Goal: Information Seeking & Learning: Compare options

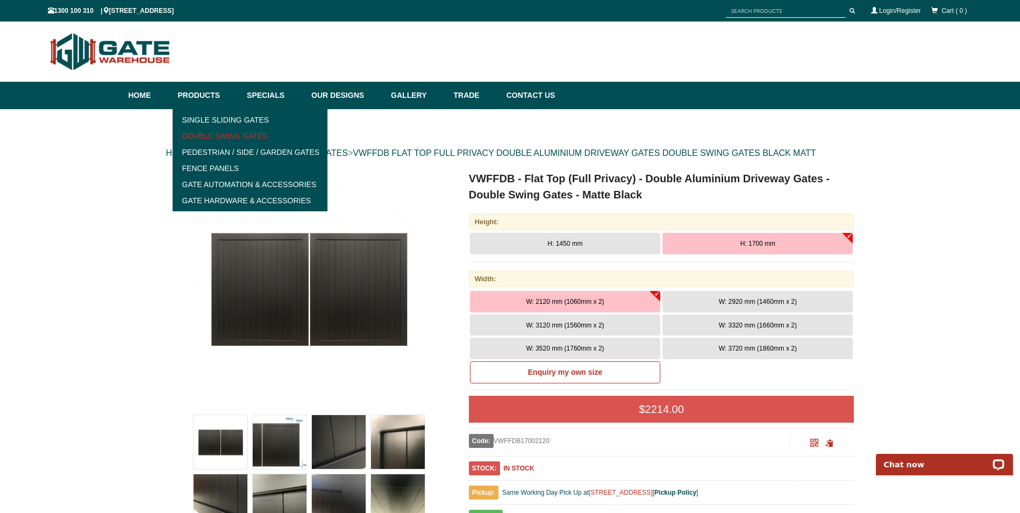
click at [228, 134] on link "Double Swing Gates" at bounding box center [250, 136] width 149 height 16
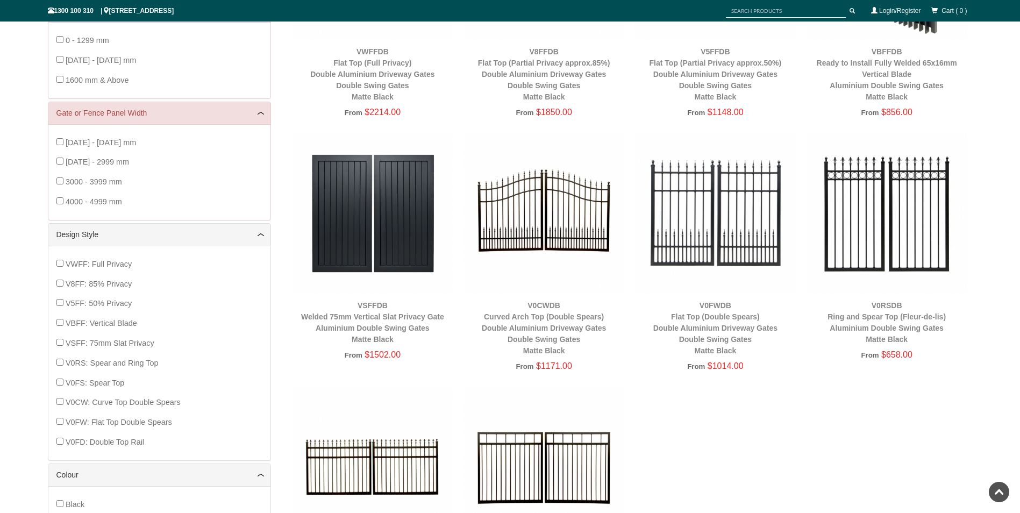
scroll to position [133, 0]
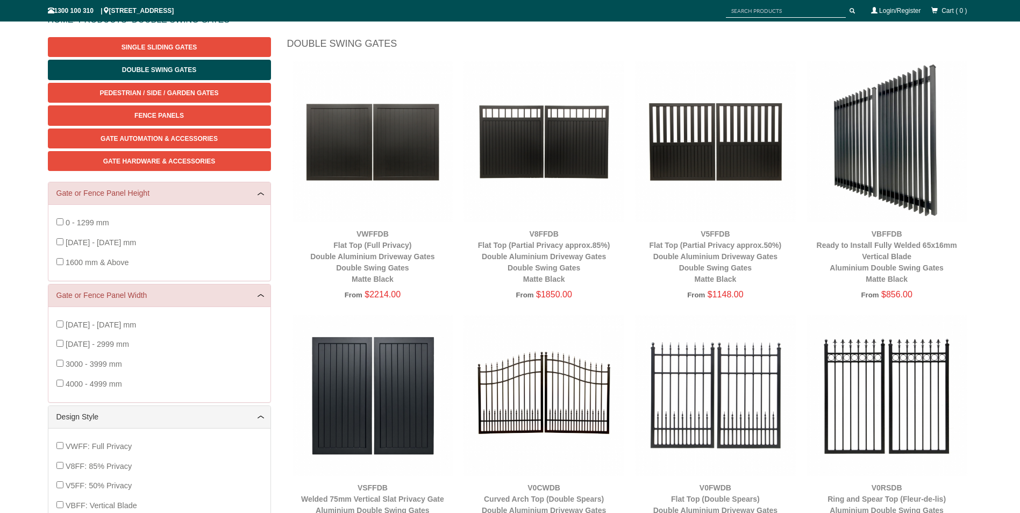
click at [412, 152] on img at bounding box center [372, 141] width 161 height 161
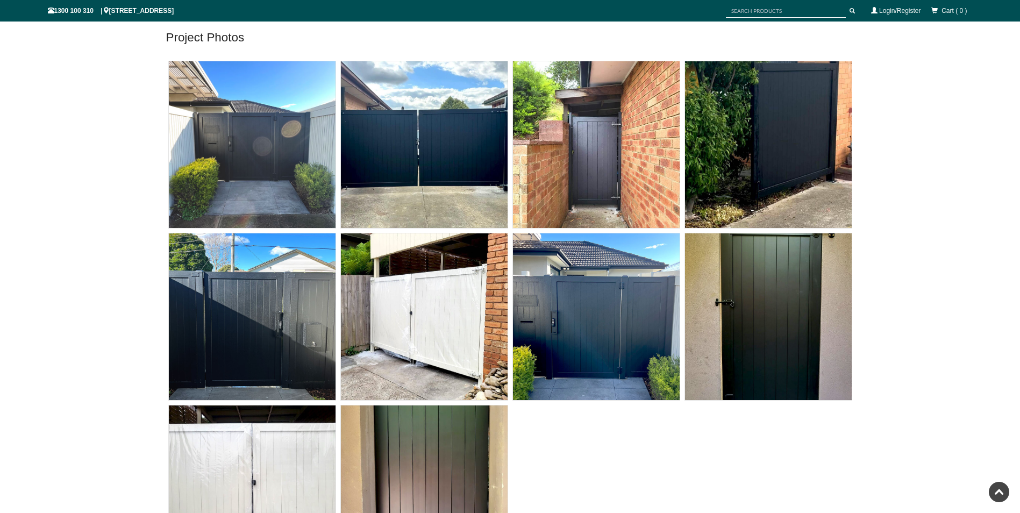
scroll to position [4649, 0]
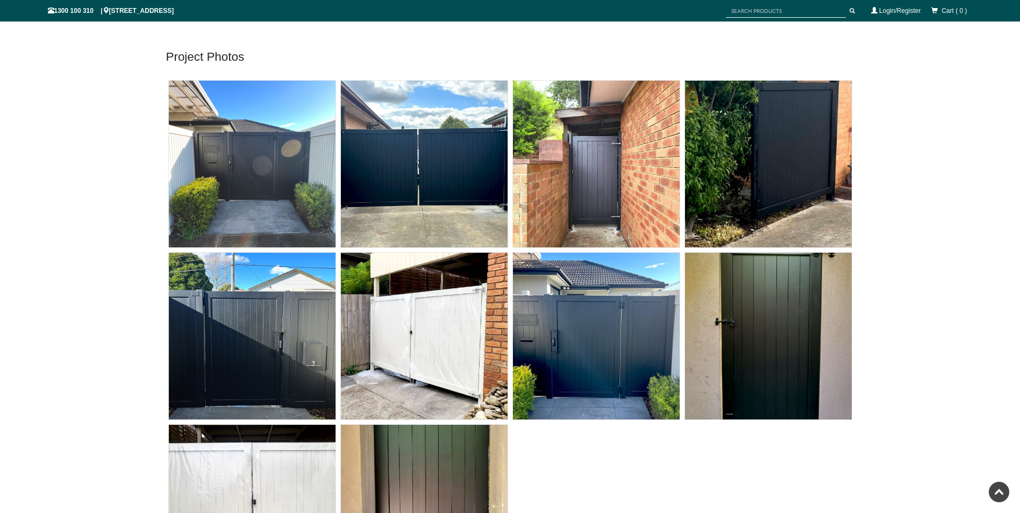
click at [449, 175] on img at bounding box center [424, 164] width 167 height 167
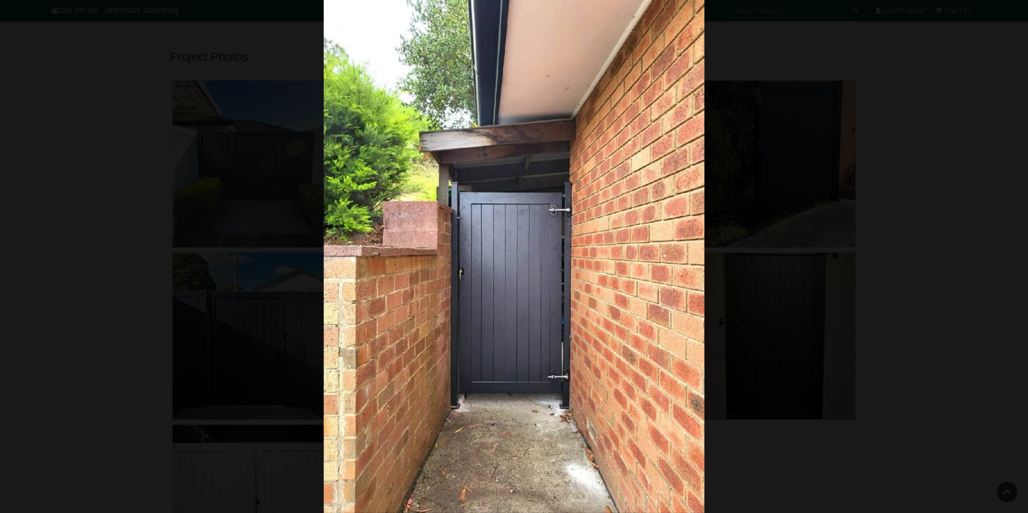
click at [686, 274] on img at bounding box center [514, 256] width 381 height 513
drag, startPoint x: 744, startPoint y: 266, endPoint x: 691, endPoint y: 267, distance: 53.2
click at [743, 266] on div at bounding box center [514, 256] width 1028 height 513
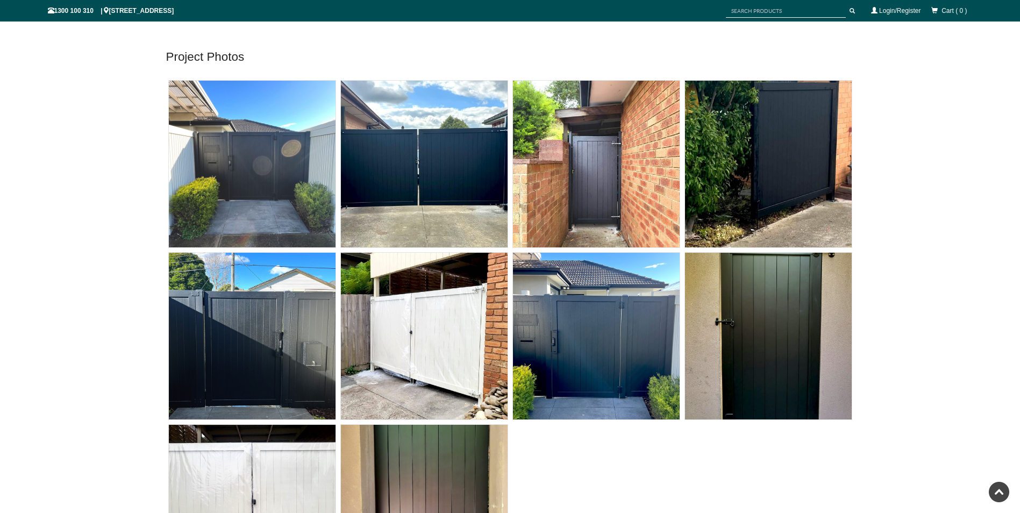
click at [434, 345] on img at bounding box center [424, 336] width 167 height 167
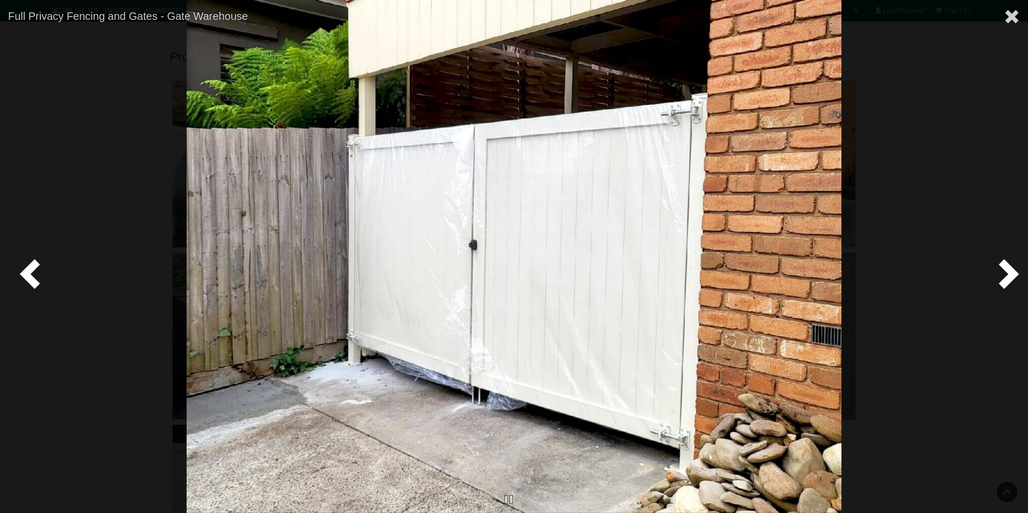
click at [737, 258] on img at bounding box center [513, 256] width 655 height 513
click at [942, 84] on div at bounding box center [514, 256] width 1028 height 513
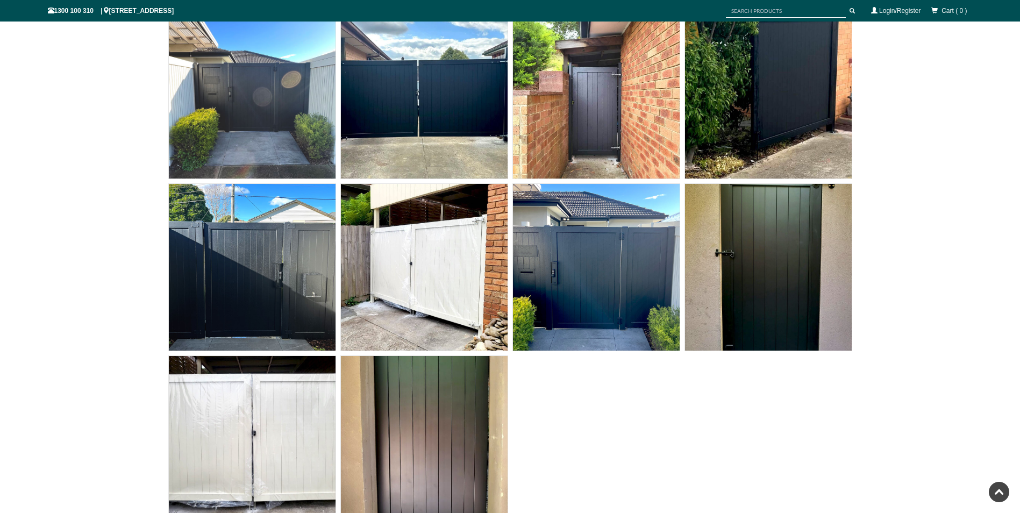
scroll to position [4810, 0]
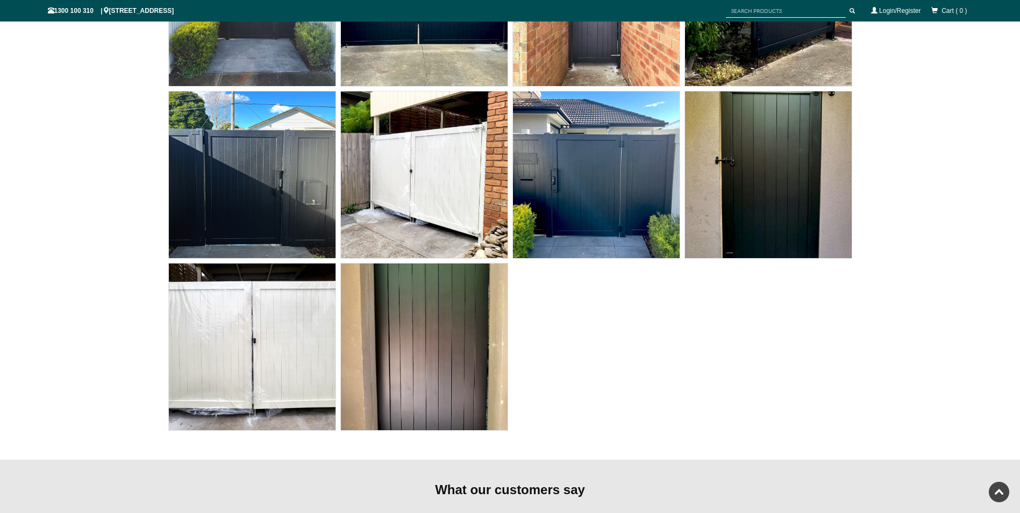
click at [567, 209] on img at bounding box center [596, 174] width 167 height 167
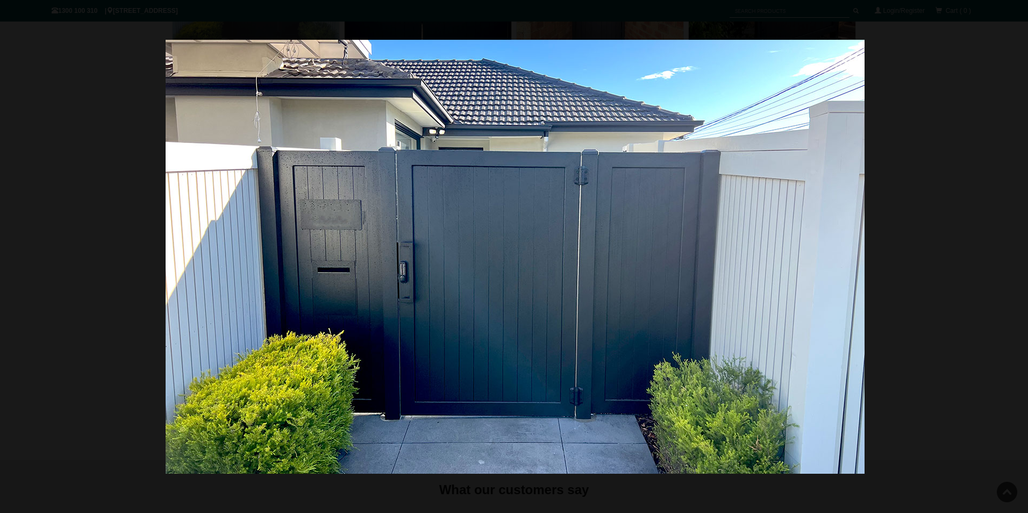
click at [992, 185] on div at bounding box center [515, 256] width 1028 height 513
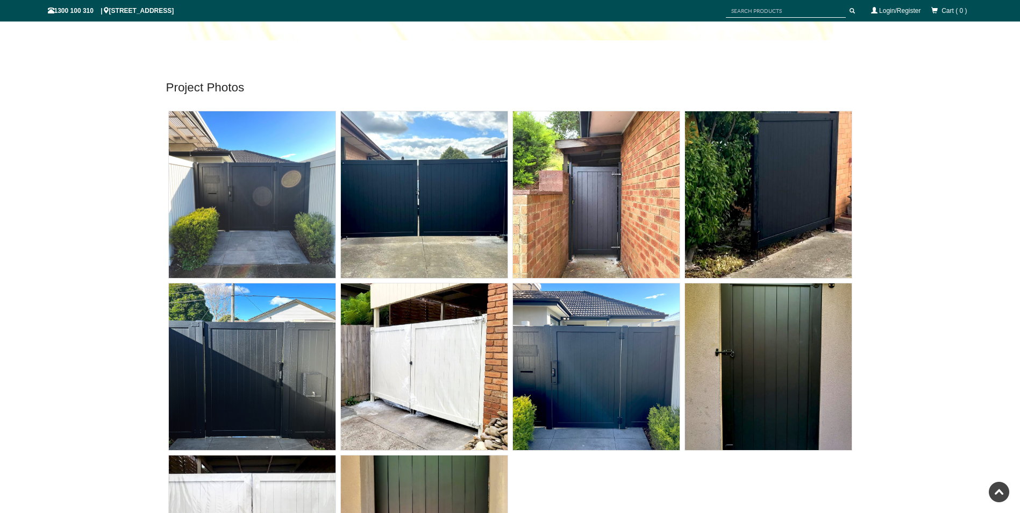
scroll to position [4756, 0]
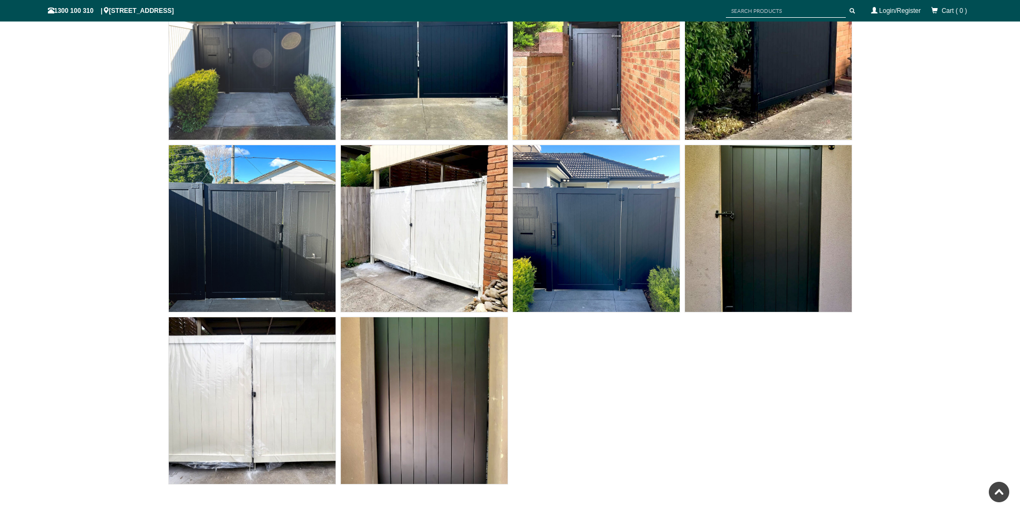
click at [567, 242] on img at bounding box center [596, 228] width 167 height 167
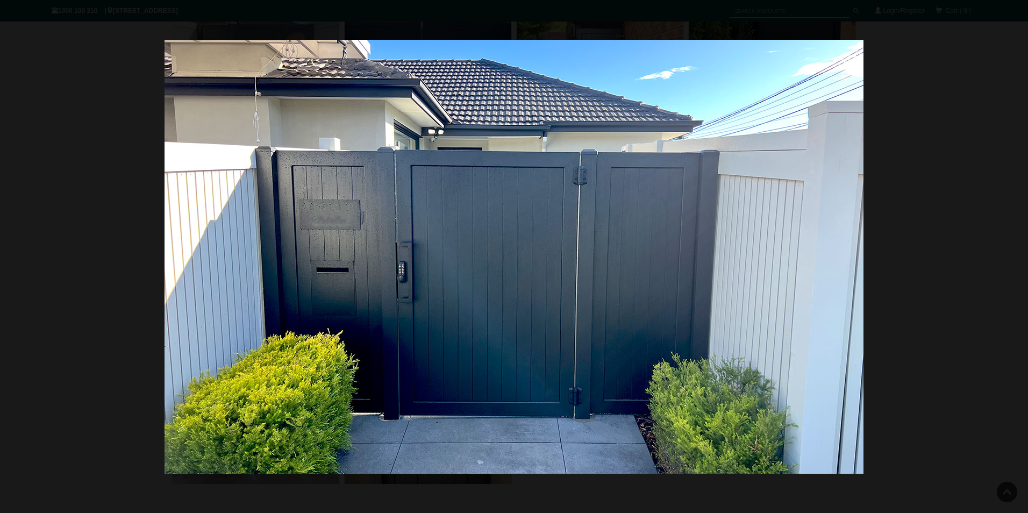
click at [995, 173] on div at bounding box center [514, 256] width 1028 height 513
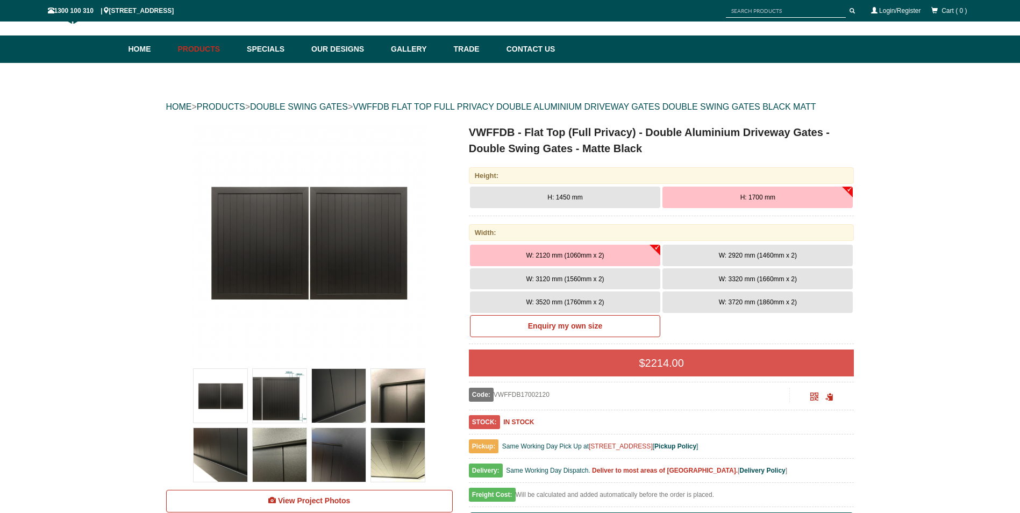
scroll to position [107, 0]
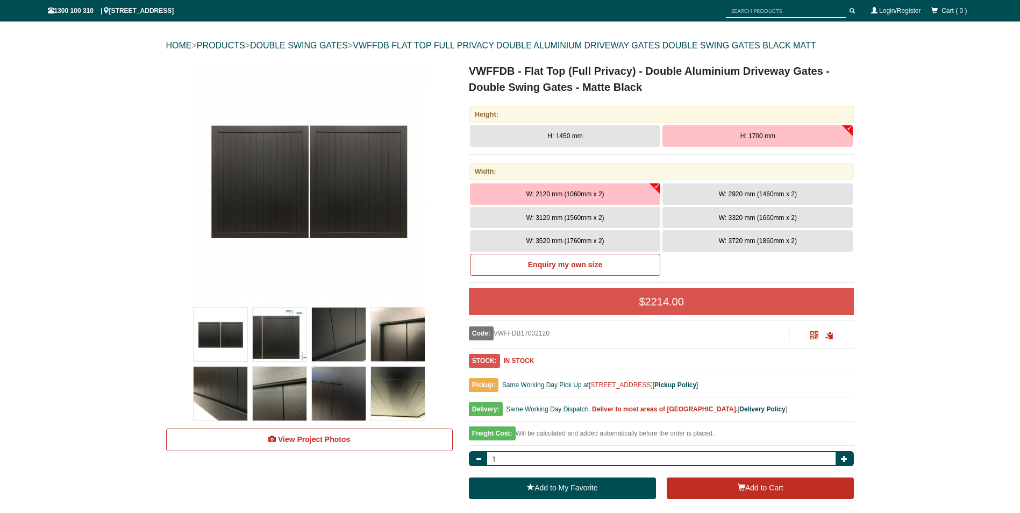
drag, startPoint x: 608, startPoint y: 188, endPoint x: 568, endPoint y: 185, distance: 39.8
click at [568, 185] on button "W: 2120 mm (1060mm x 2)" at bounding box center [565, 193] width 190 height 21
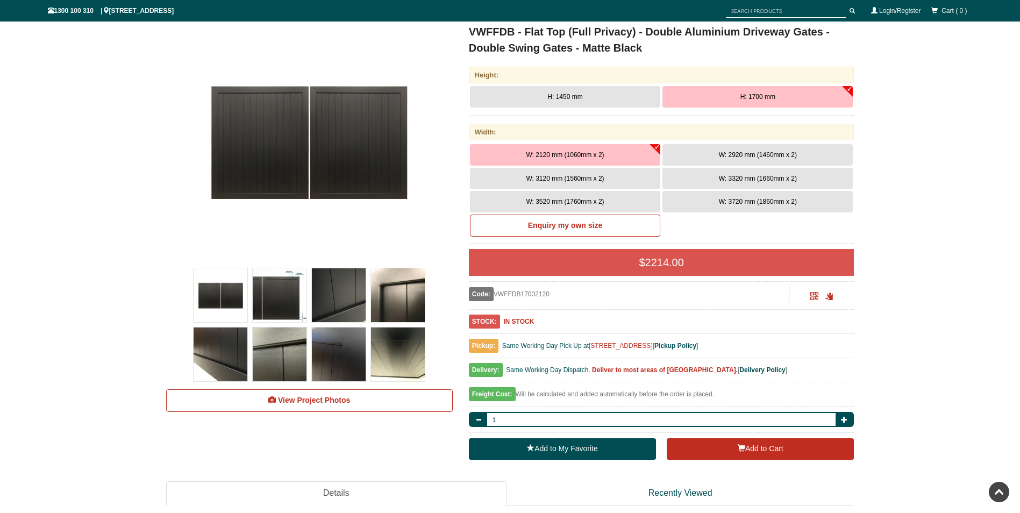
scroll to position [0, 0]
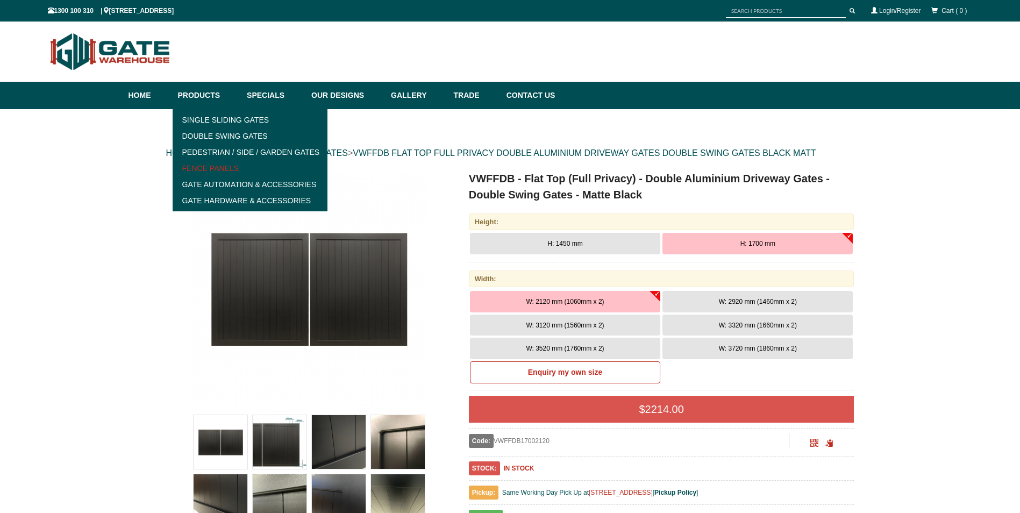
click at [217, 164] on link "Fence Panels" at bounding box center [250, 168] width 149 height 16
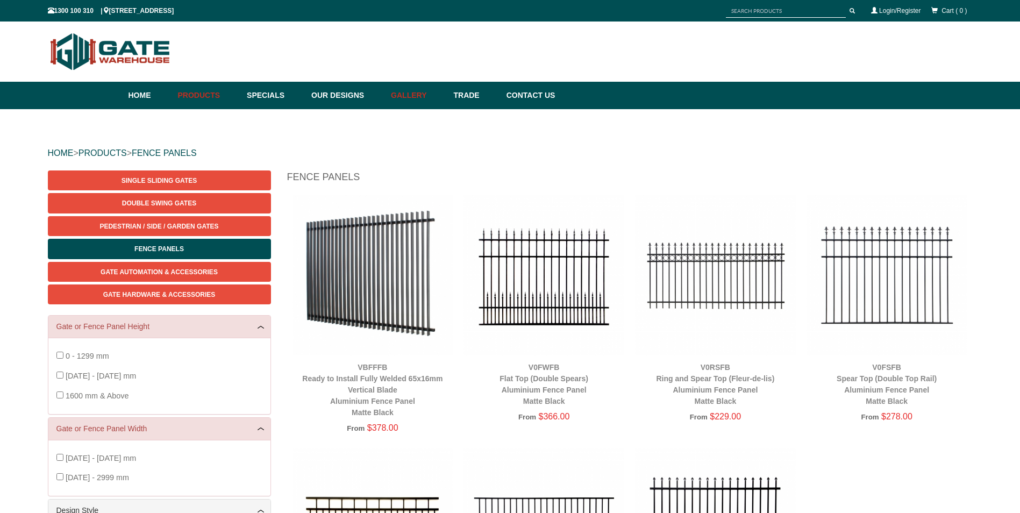
click at [420, 96] on link "Gallery" at bounding box center [416, 95] width 62 height 27
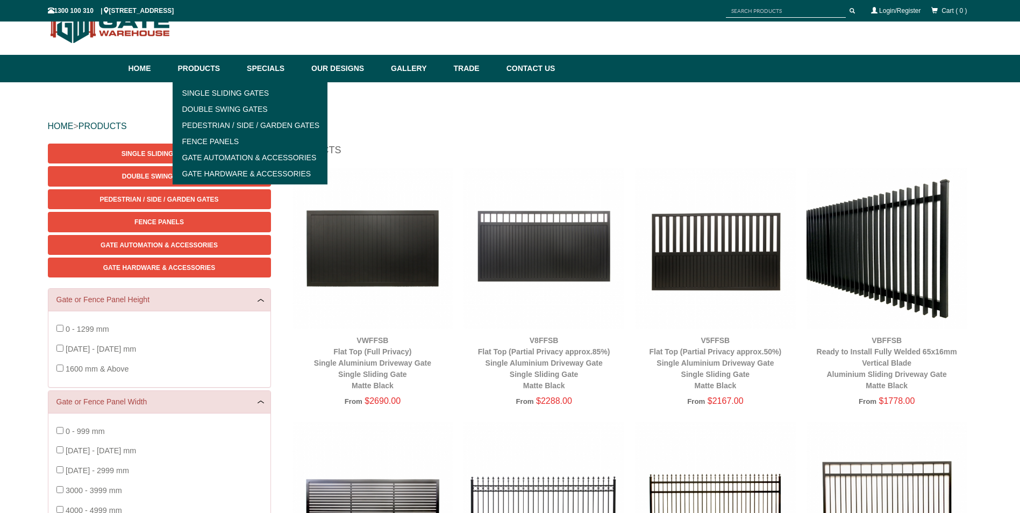
scroll to position [27, 0]
click at [204, 89] on link "Single Sliding Gates" at bounding box center [250, 93] width 149 height 16
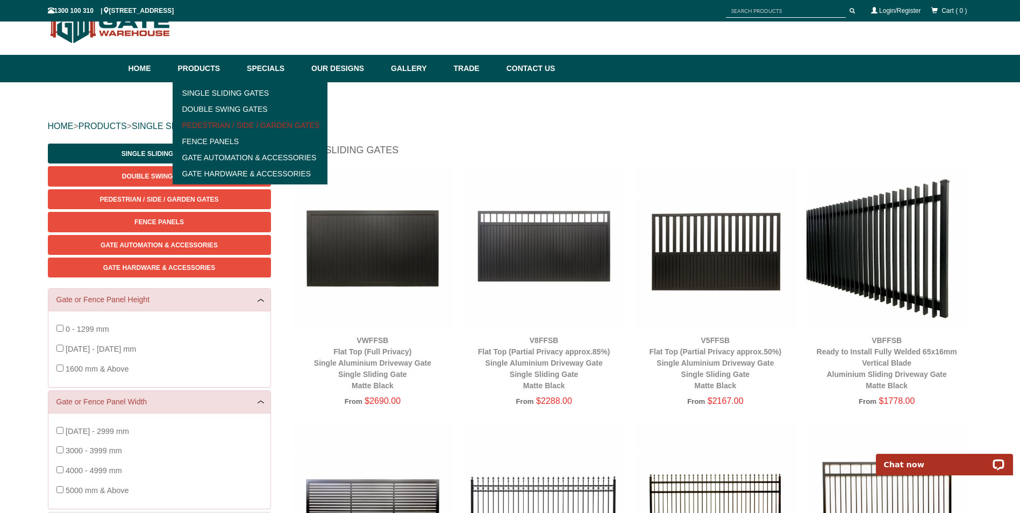
click at [244, 123] on link "Pedestrian / Side / Garden Gates" at bounding box center [250, 125] width 149 height 16
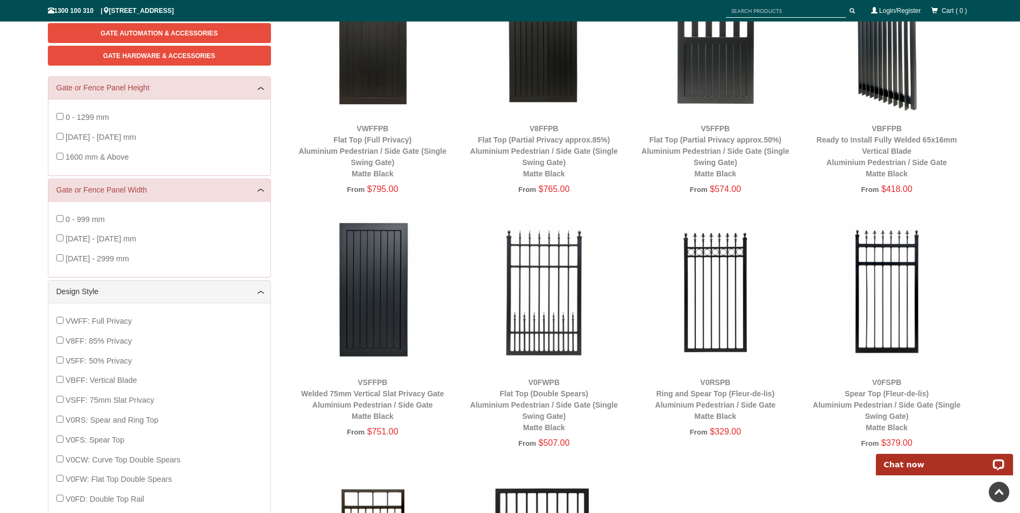
scroll to position [242, 0]
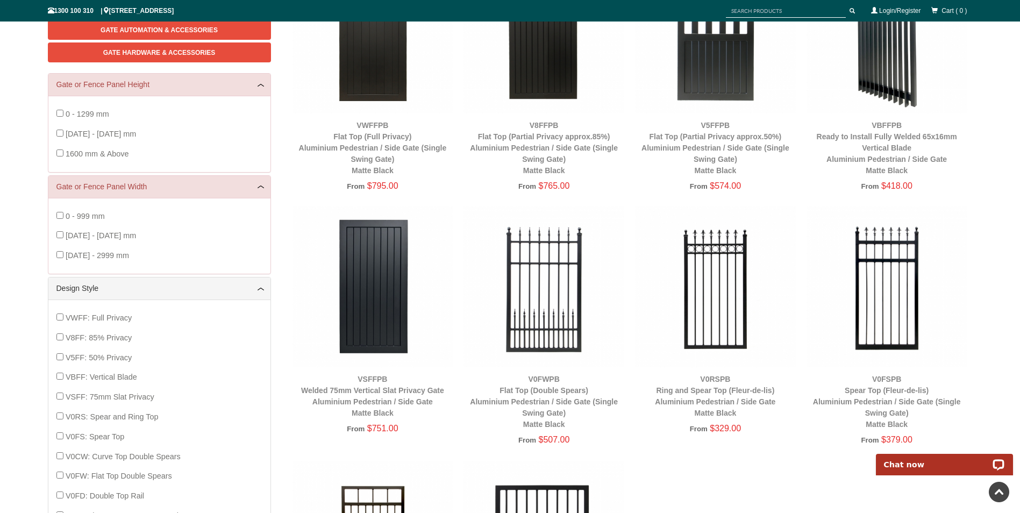
drag, startPoint x: 444, startPoint y: 181, endPoint x: 448, endPoint y: 220, distance: 39.5
drag, startPoint x: 448, startPoint y: 220, endPoint x: 449, endPoint y: 196, distance: 24.7
click at [449, 196] on div "VWFFPB Flat Top (Full Privacy) Aluminium Pedestrian / Side Gate (Single Swing G…" at bounding box center [372, 80] width 161 height 254
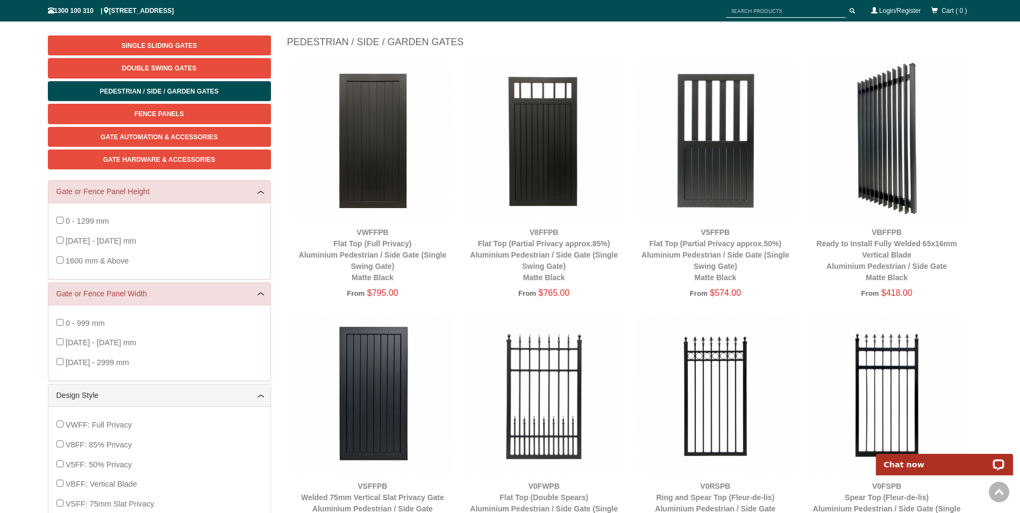
scroll to position [134, 0]
click at [377, 162] on img at bounding box center [372, 140] width 161 height 161
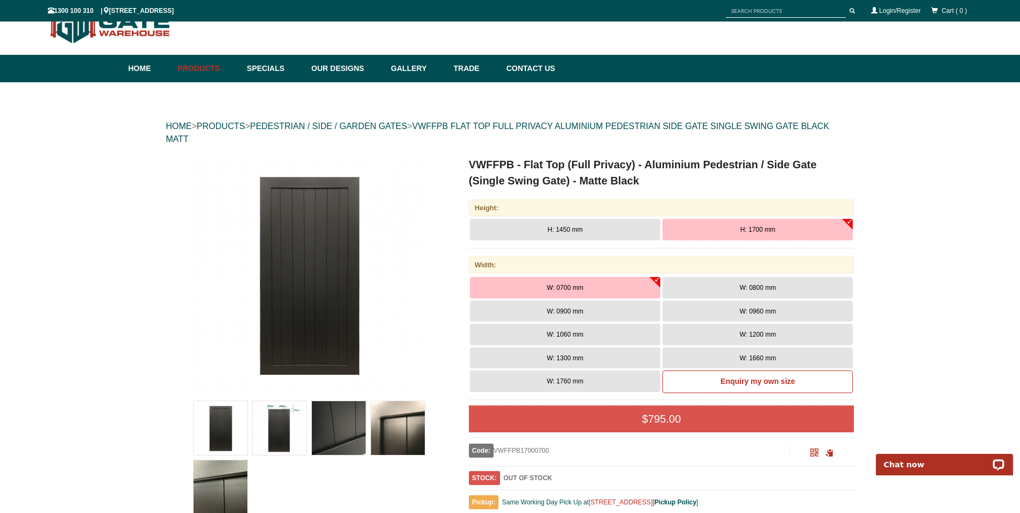
click at [759, 356] on span "W: 1660 mm" at bounding box center [757, 358] width 37 height 8
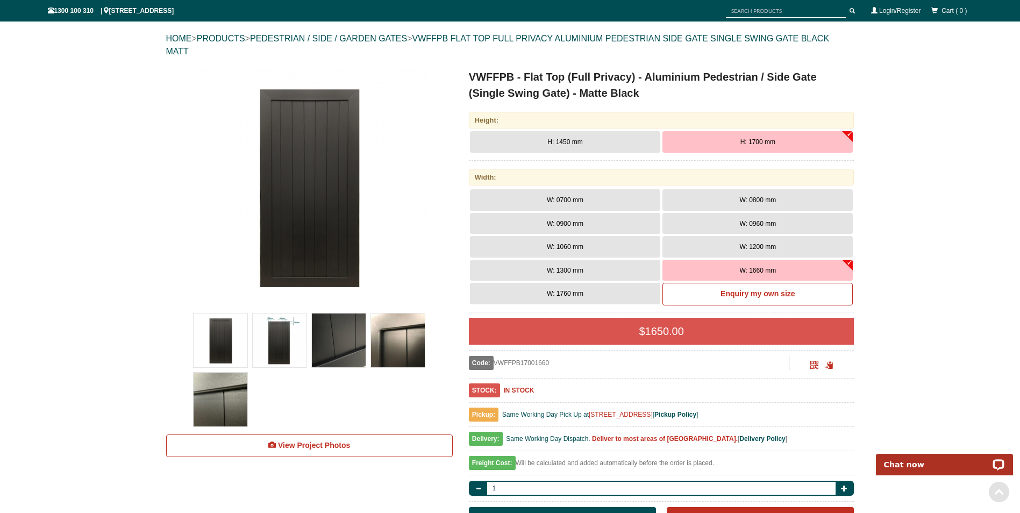
scroll to position [269, 0]
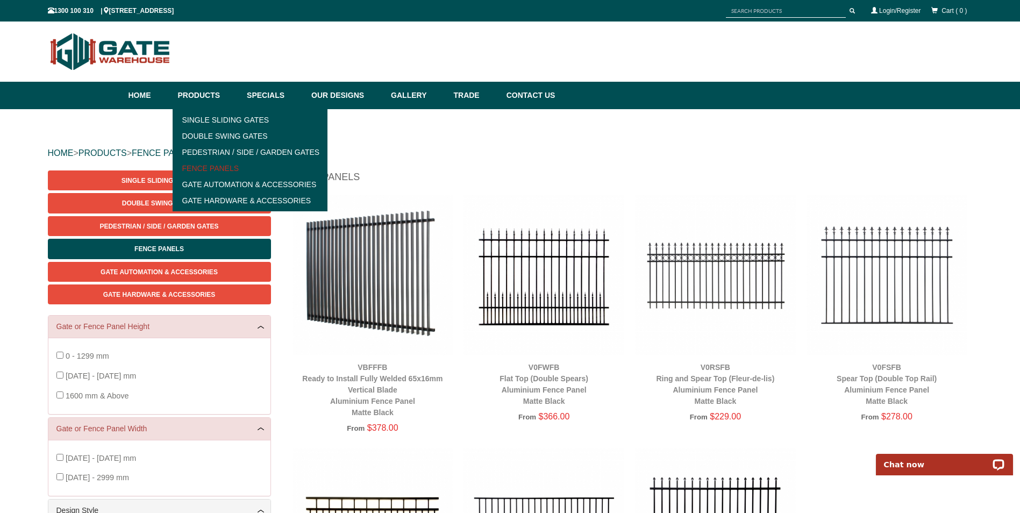
click at [213, 167] on link "Fence Panels" at bounding box center [250, 168] width 149 height 16
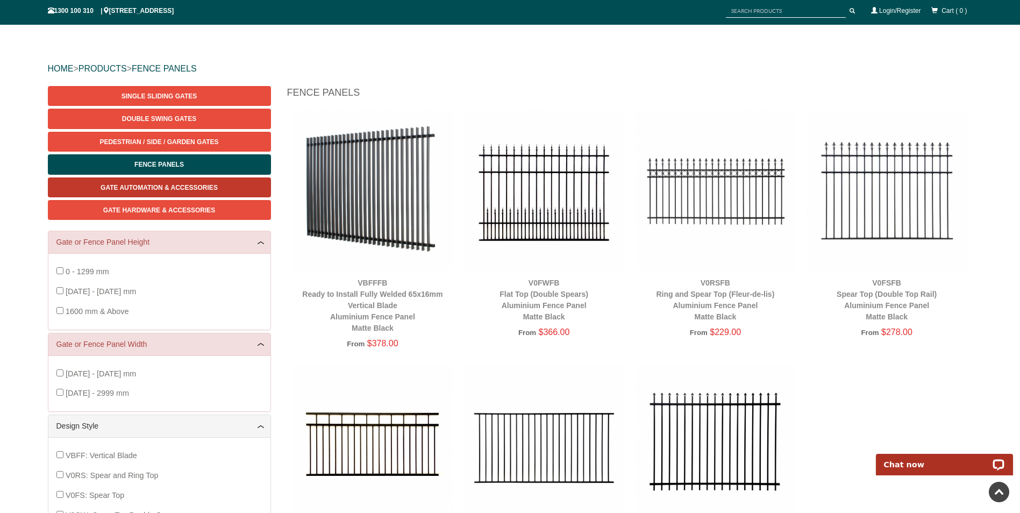
scroll to position [81, 0]
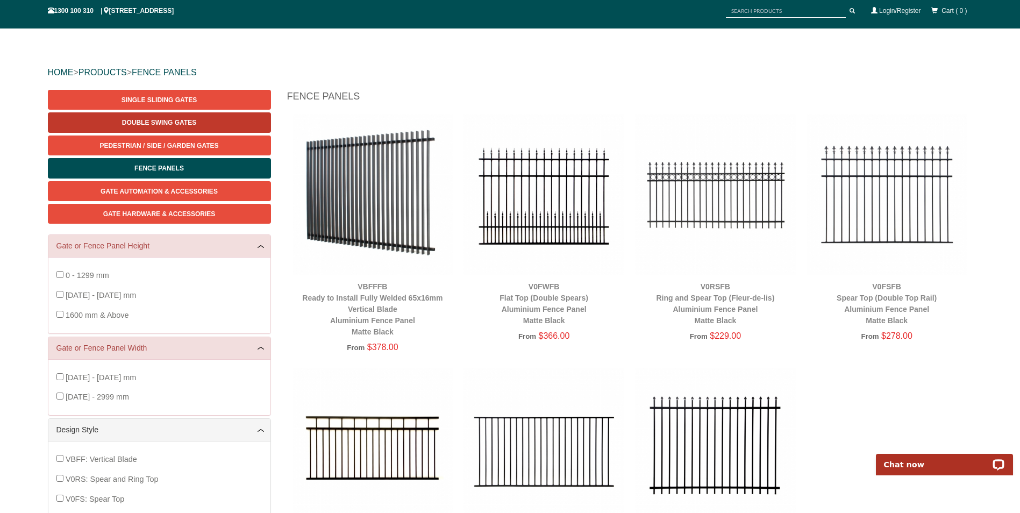
click at [176, 119] on span "Double Swing Gates" at bounding box center [159, 123] width 74 height 8
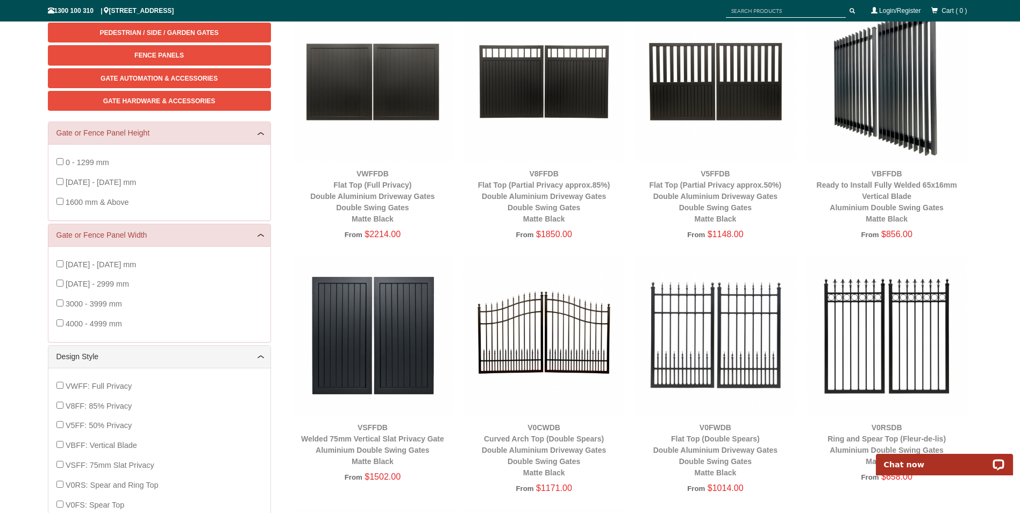
scroll to position [349, 0]
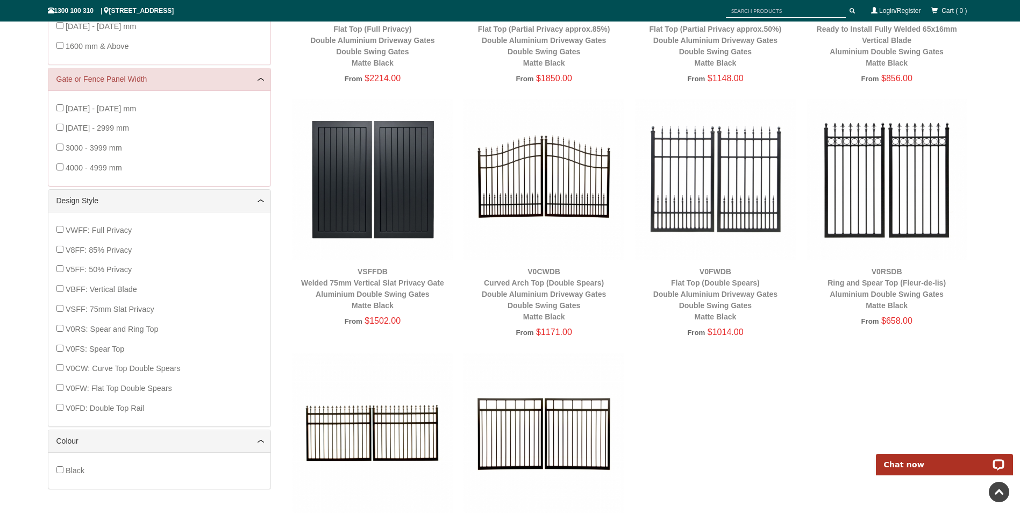
click at [346, 184] on img at bounding box center [372, 179] width 161 height 161
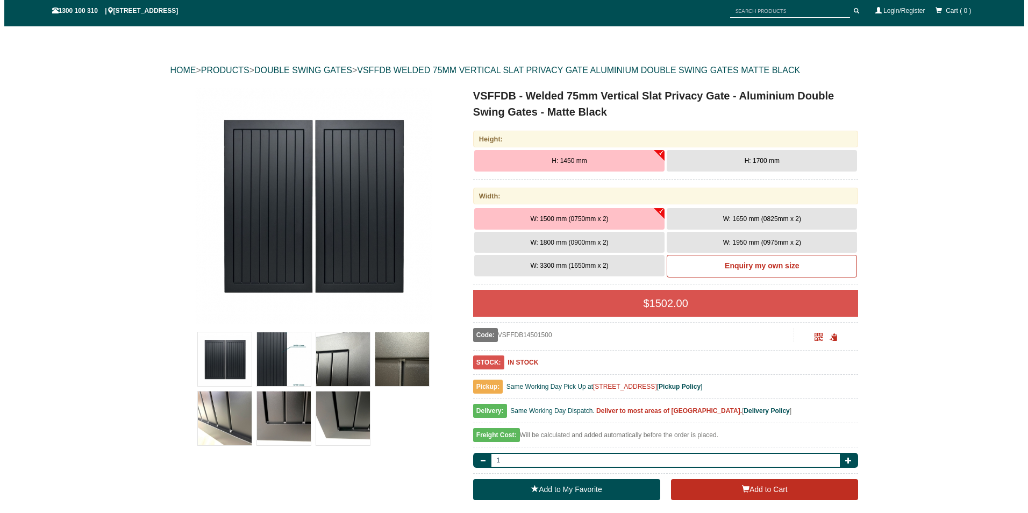
scroll to position [188, 0]
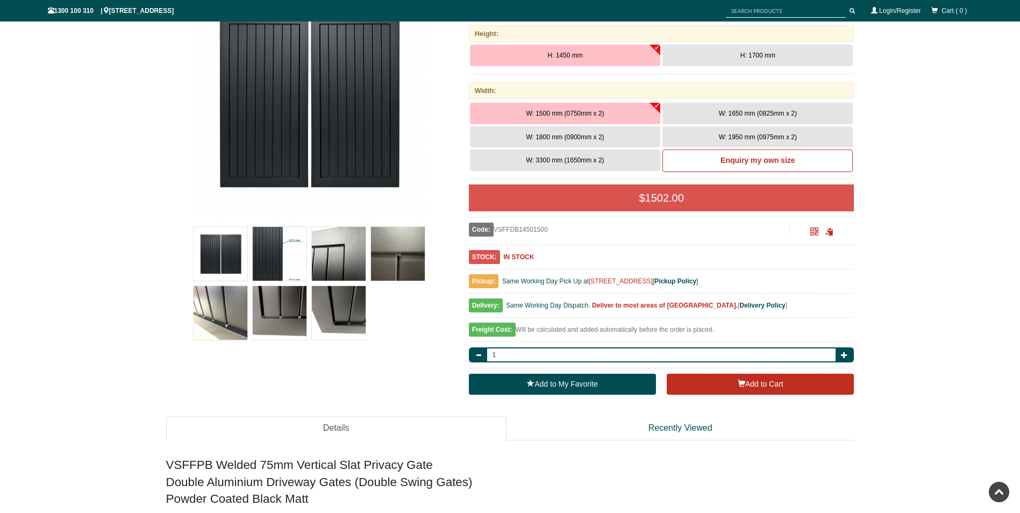
click at [342, 250] on img at bounding box center [339, 254] width 54 height 54
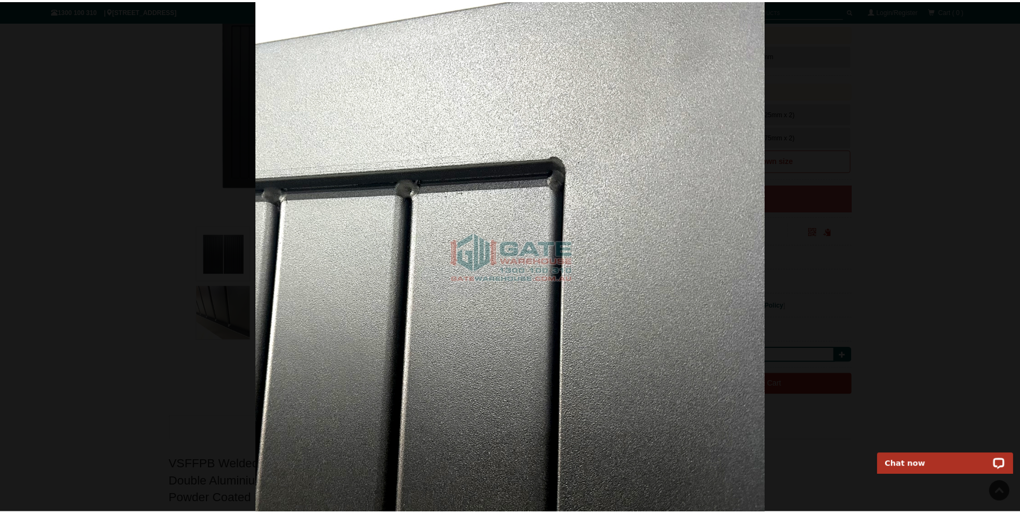
scroll to position [0, 0]
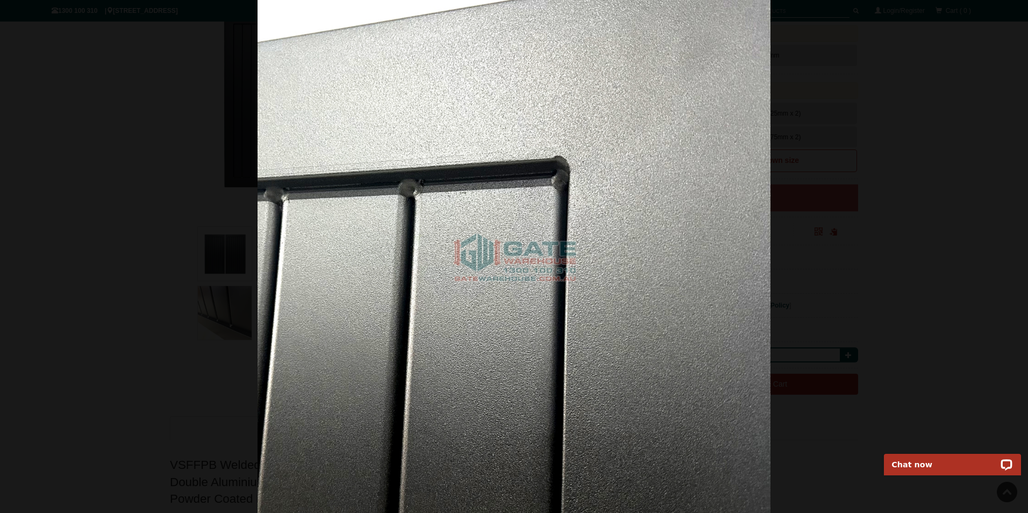
click at [714, 296] on img at bounding box center [513, 256] width 513 height 513
click at [1007, 271] on span at bounding box center [1006, 273] width 32 height 32
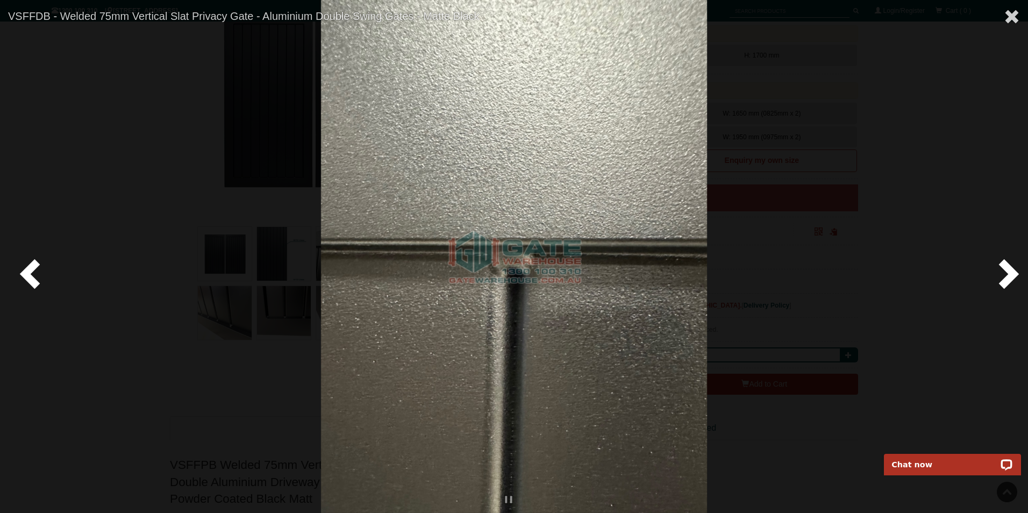
click at [1005, 271] on span at bounding box center [1006, 273] width 32 height 32
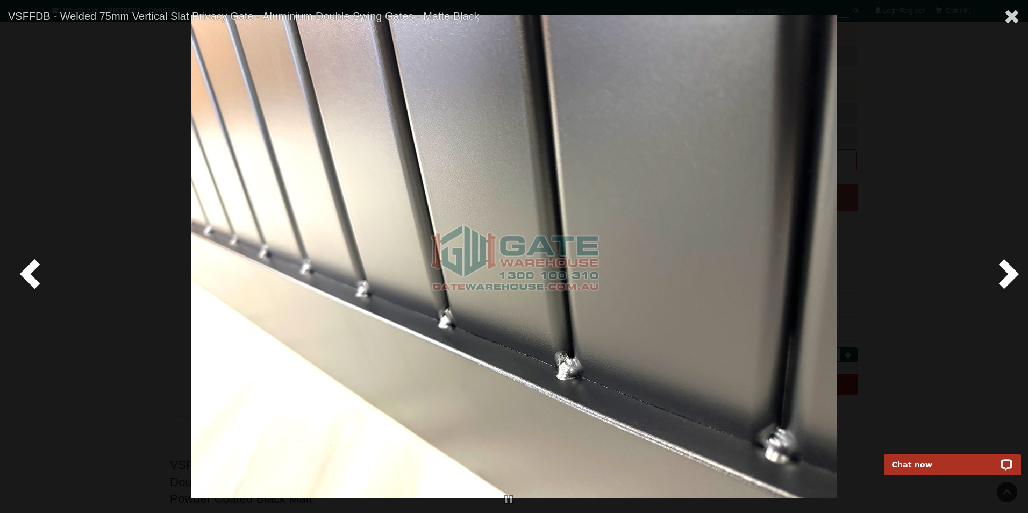
click at [1005, 271] on span at bounding box center [1006, 273] width 32 height 32
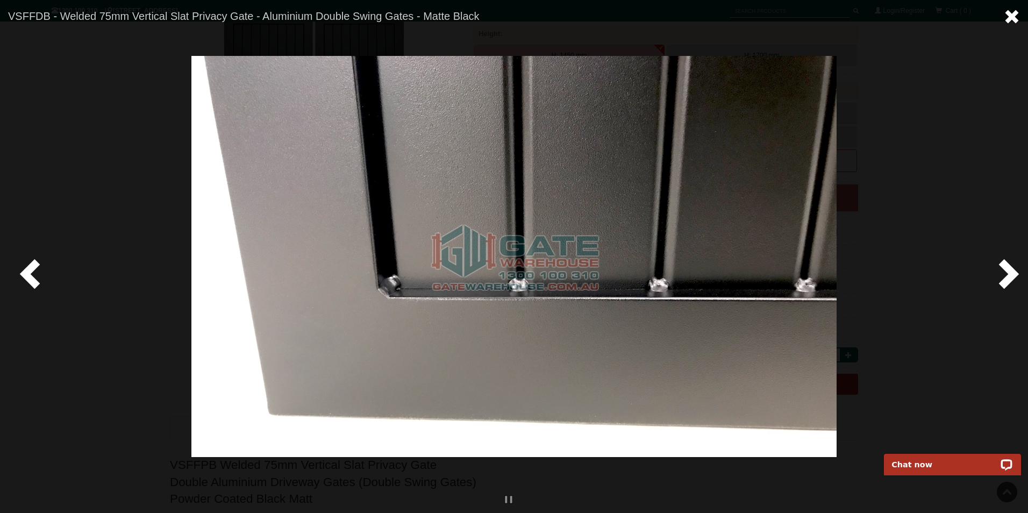
click at [1007, 23] on span at bounding box center [1011, 17] width 16 height 16
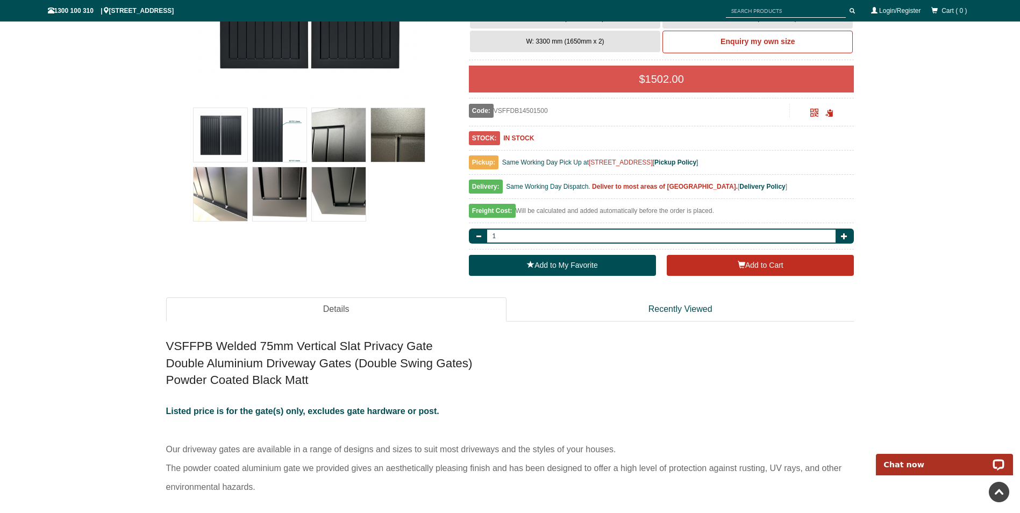
scroll to position [511, 0]
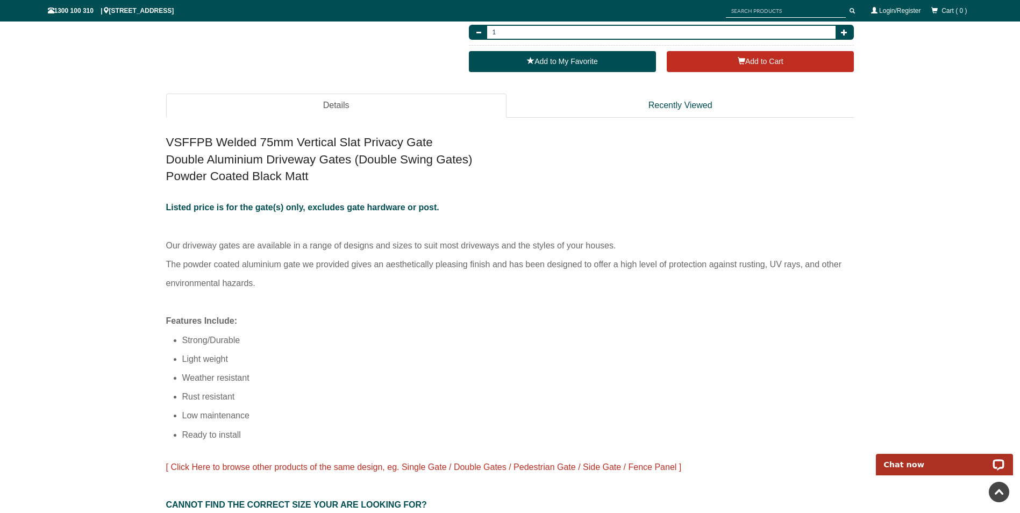
click at [378, 463] on span "[ Click Here to browse other products of the same design, eg. Single Gate / Dou…" at bounding box center [423, 466] width 515 height 9
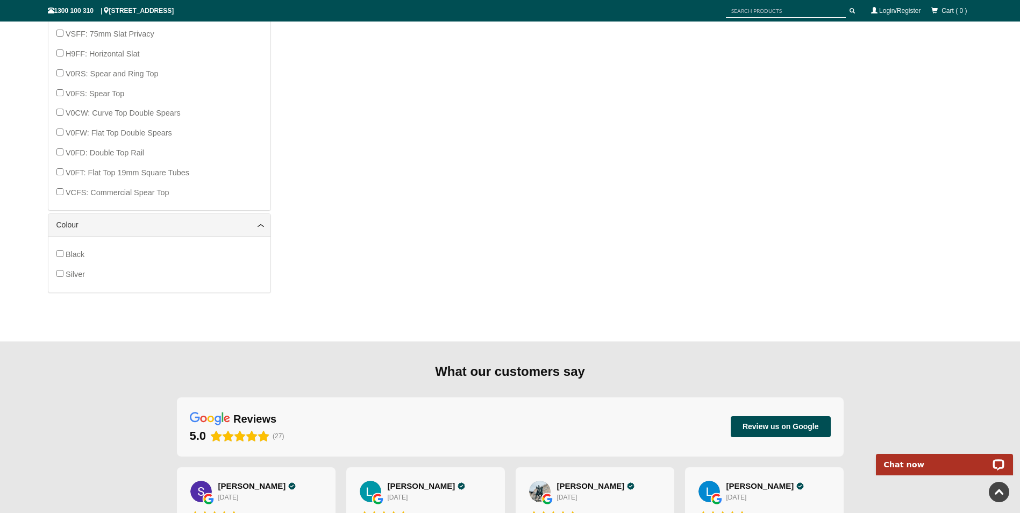
scroll to position [511, 0]
